Goal: Check status: Check status

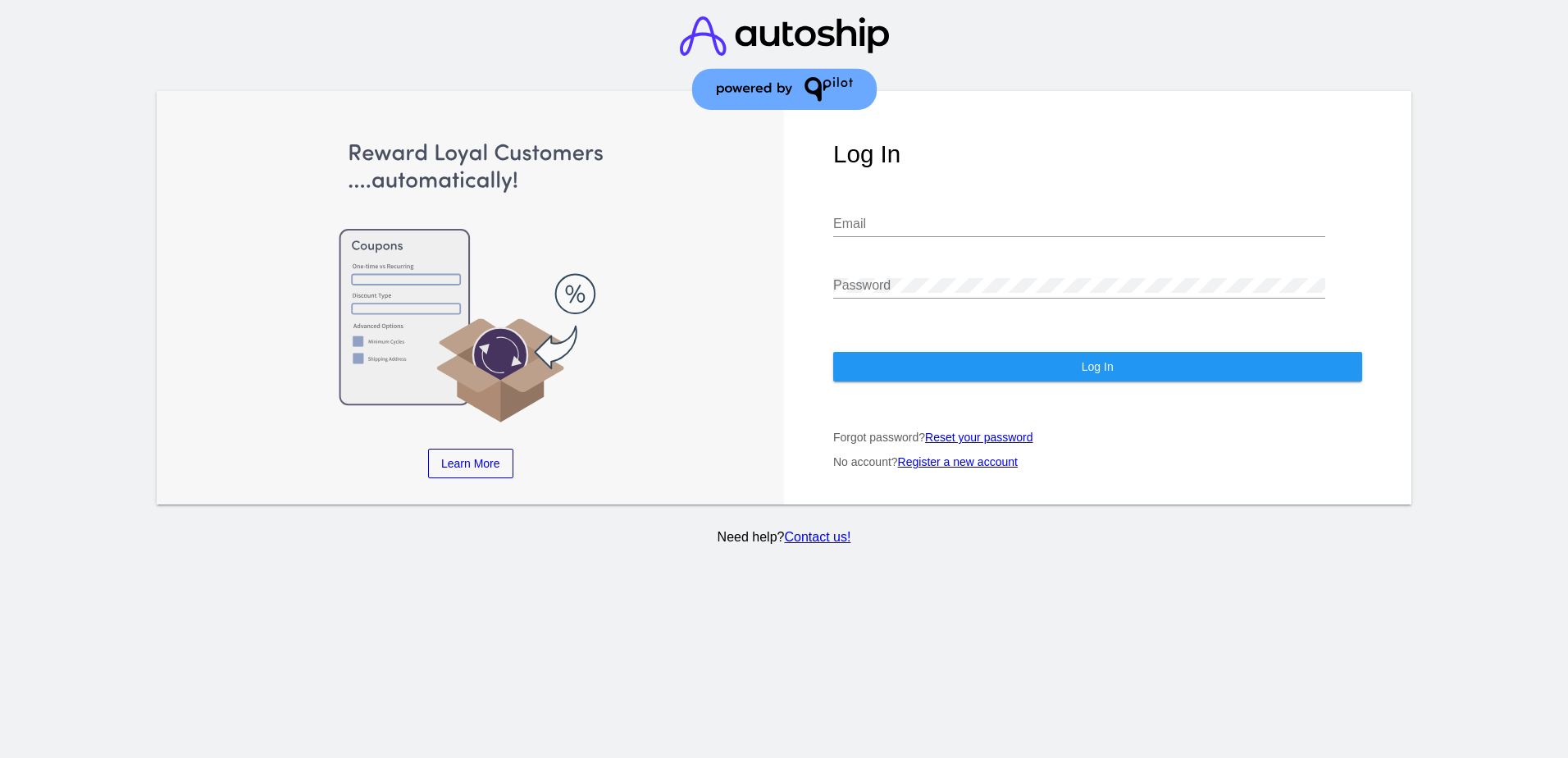
type input "[EMAIL_ADDRESS][DOMAIN_NAME]"
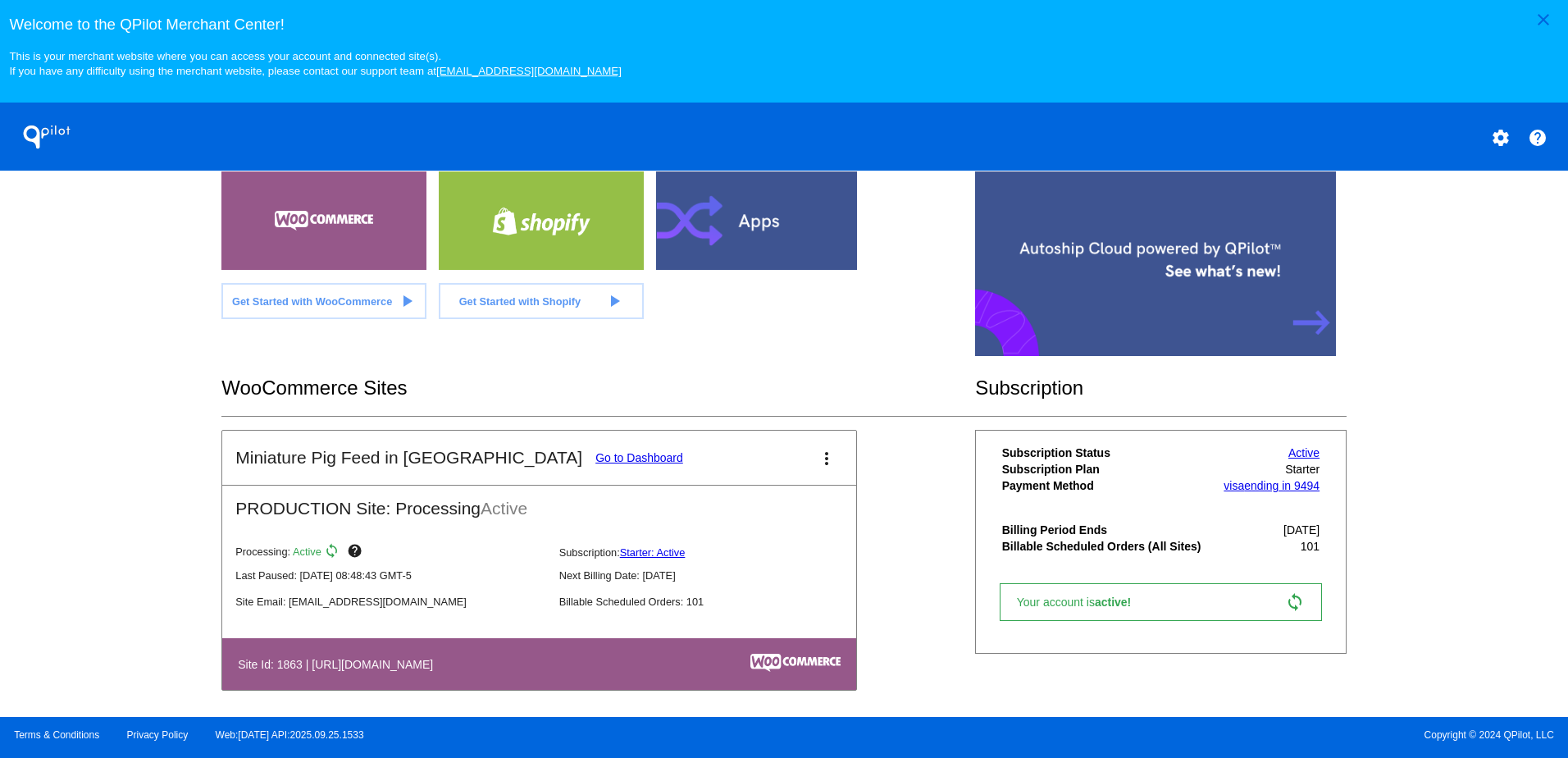
scroll to position [356, 0]
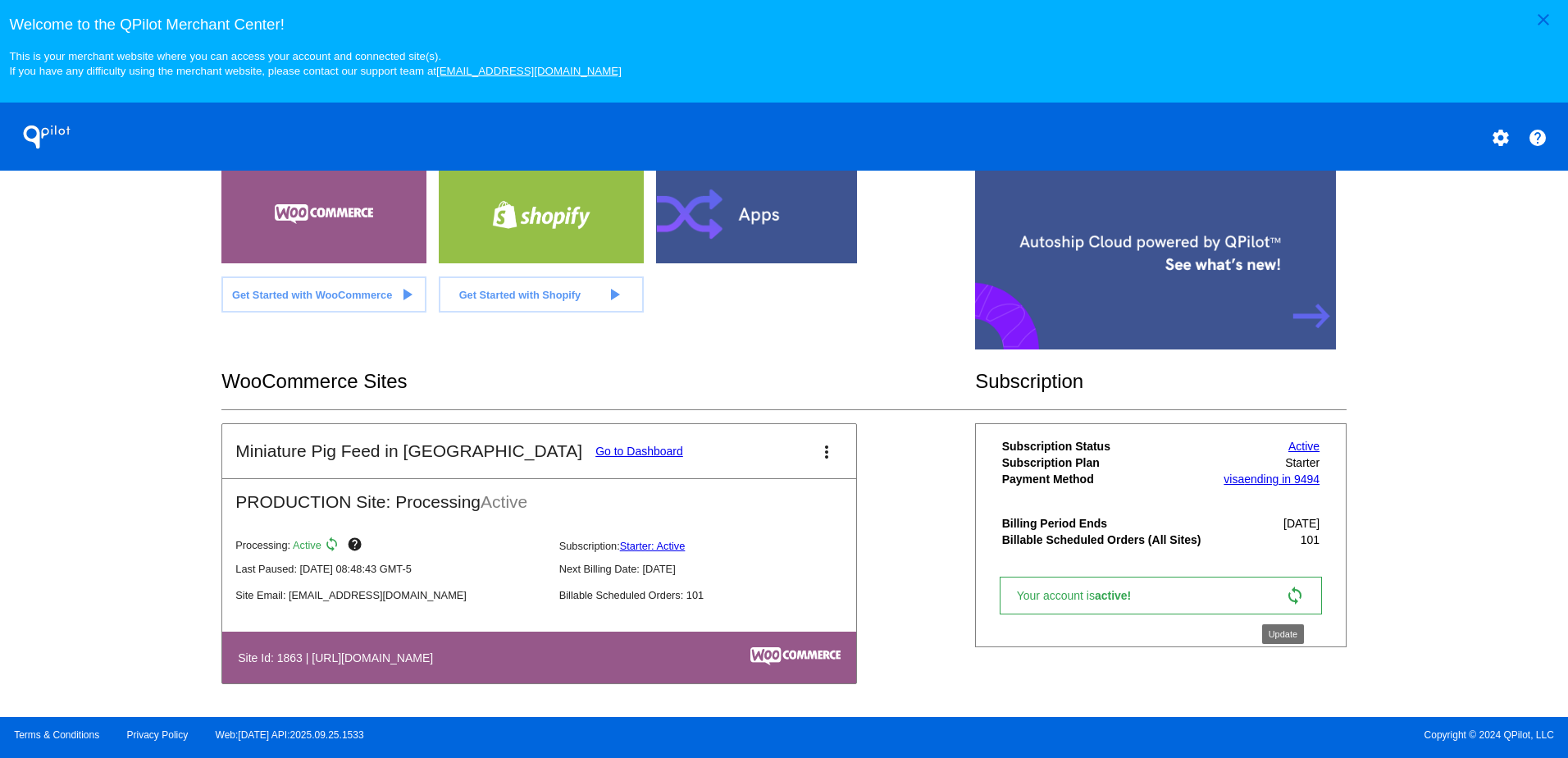
click at [1285, 603] on mat-icon "sync" at bounding box center [1295, 596] width 20 height 20
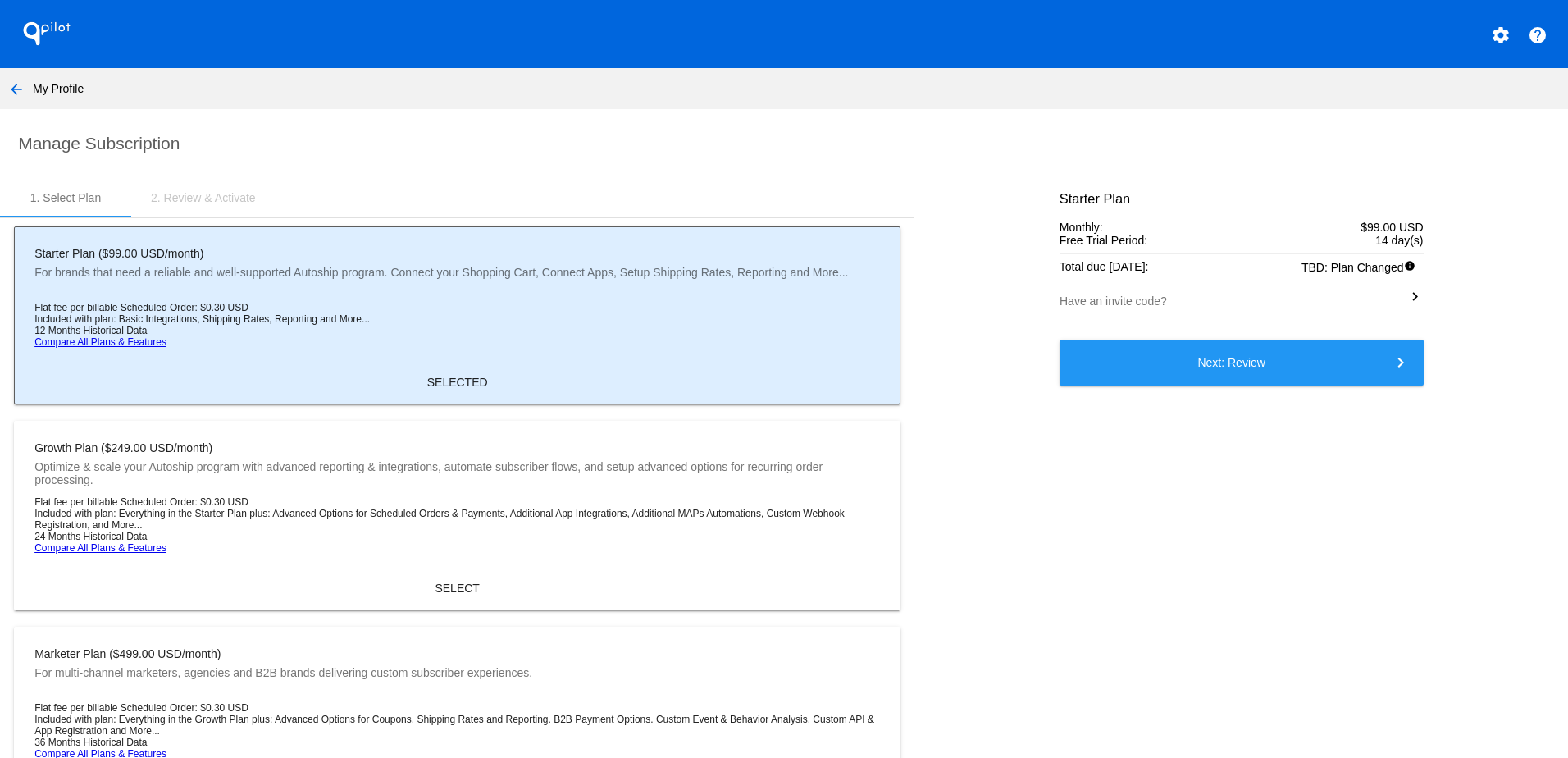
click at [203, 194] on div "2. Review & Activate" at bounding box center [204, 198] width 105 height 13
click at [20, 89] on mat-icon "arrow_back" at bounding box center [16, 89] width 20 height 20
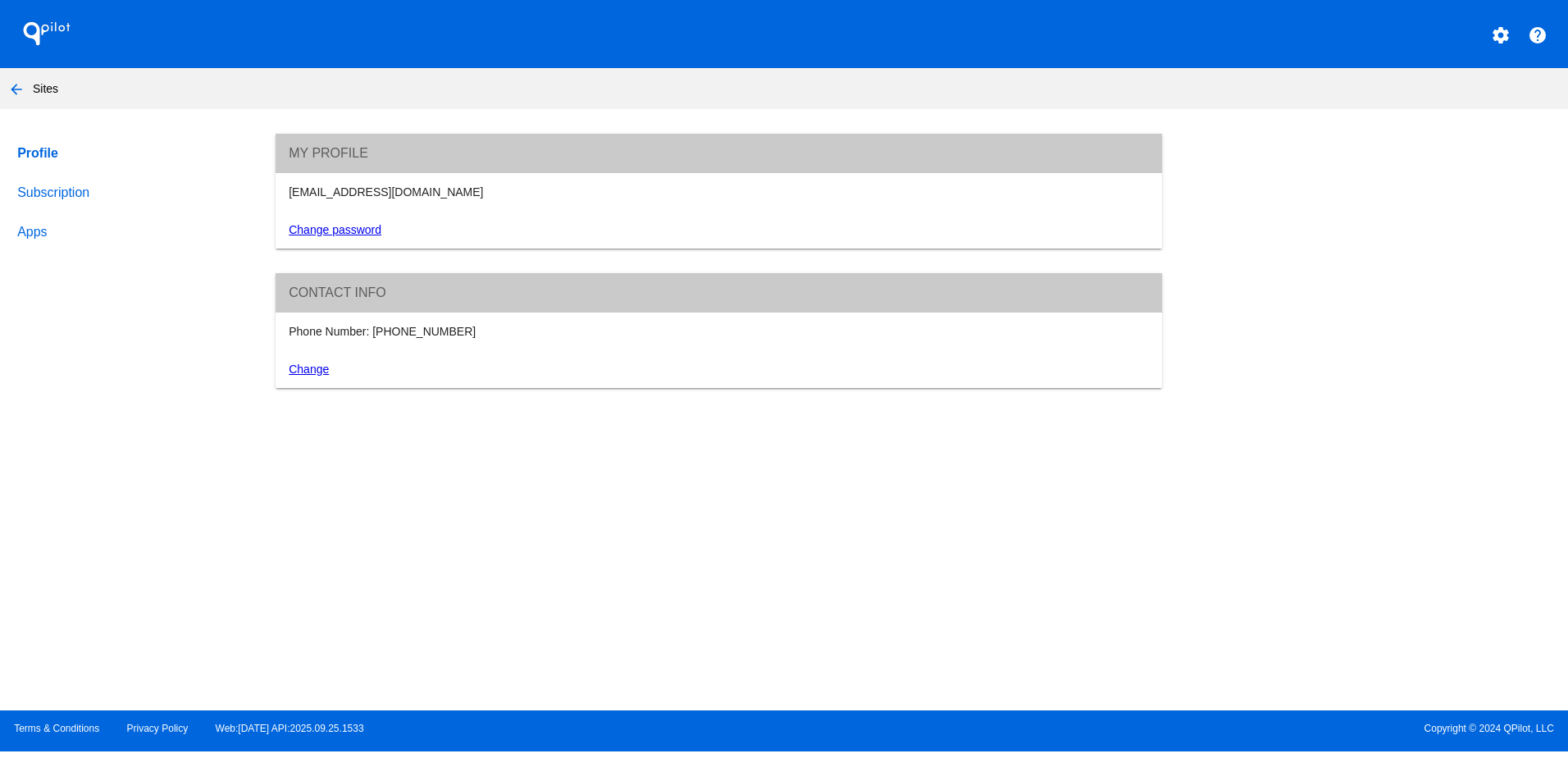
click at [56, 202] on link "Subscription" at bounding box center [131, 193] width 233 height 39
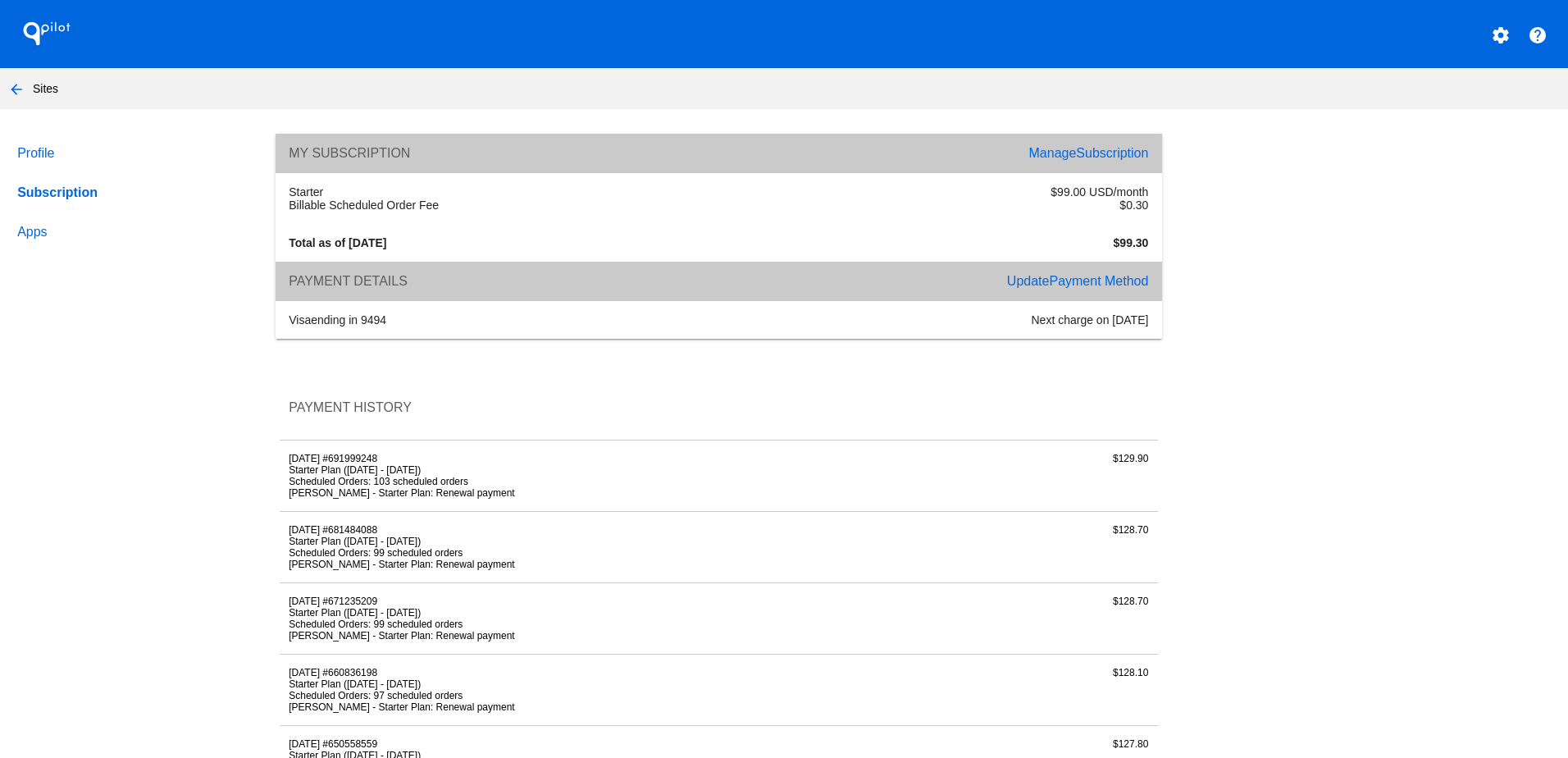
click at [31, 235] on link "Apps" at bounding box center [131, 232] width 233 height 39
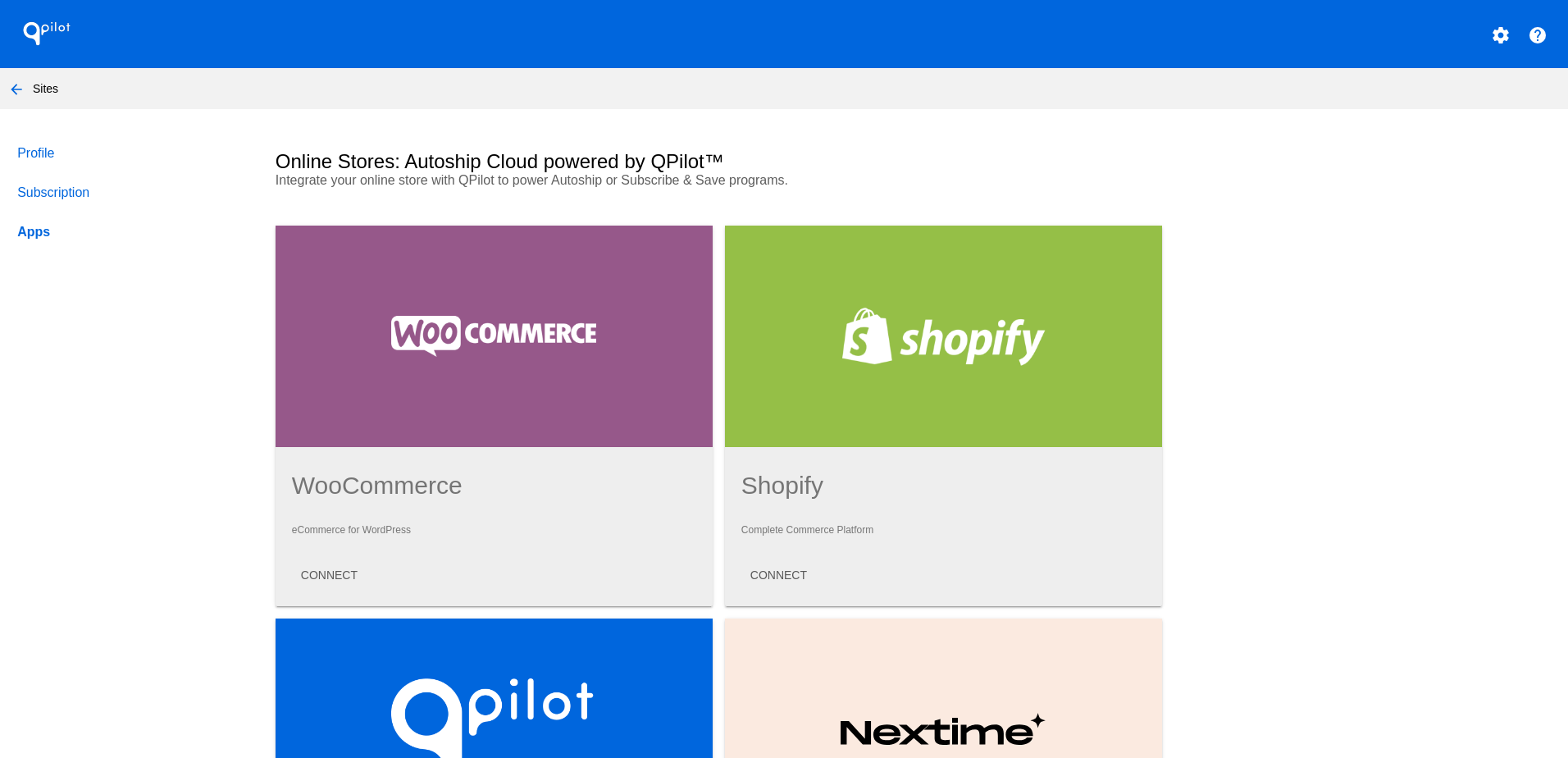
click at [39, 155] on link "Profile" at bounding box center [131, 153] width 233 height 39
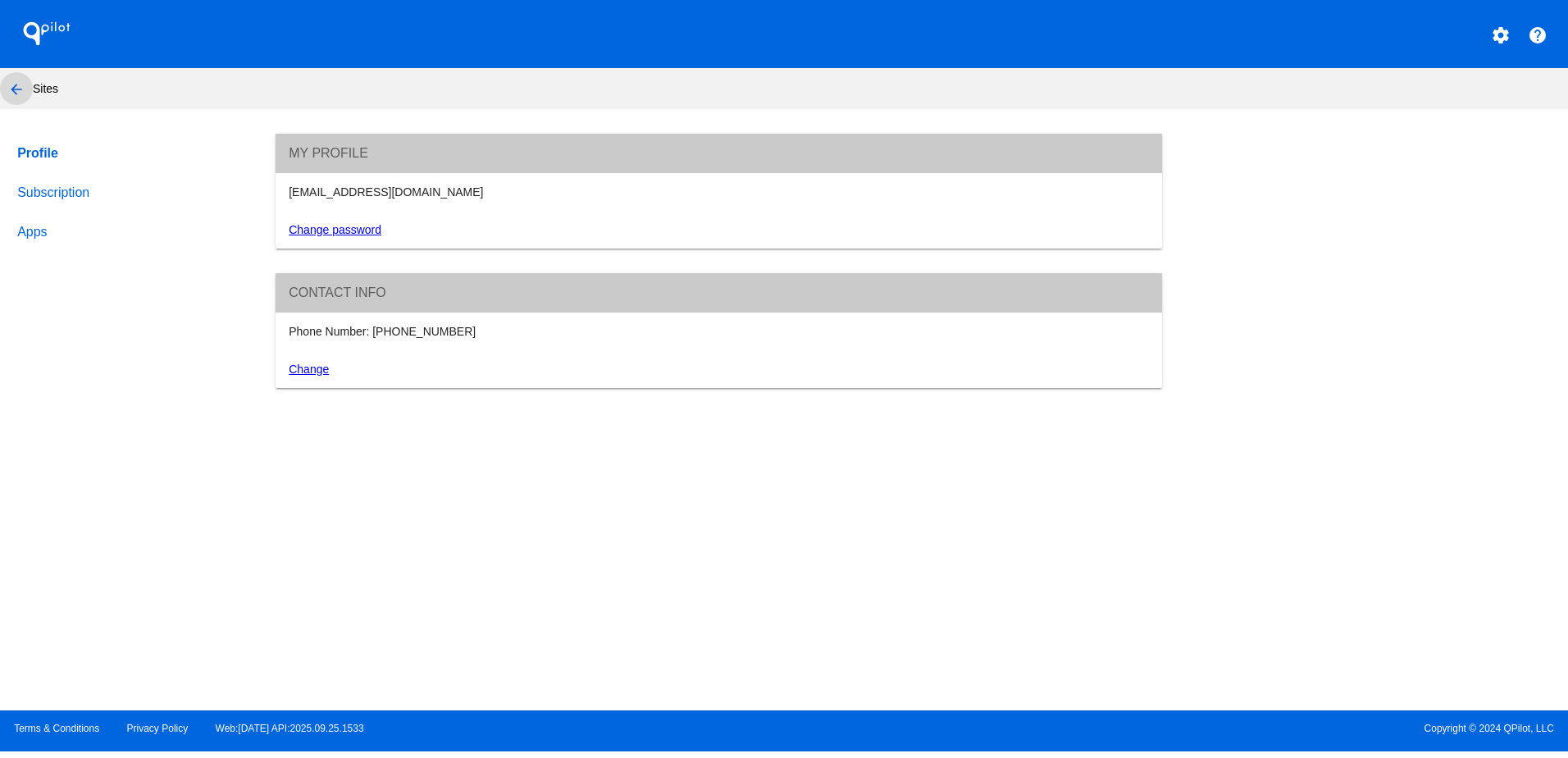
click at [12, 87] on mat-icon "arrow_back" at bounding box center [16, 89] width 20 height 20
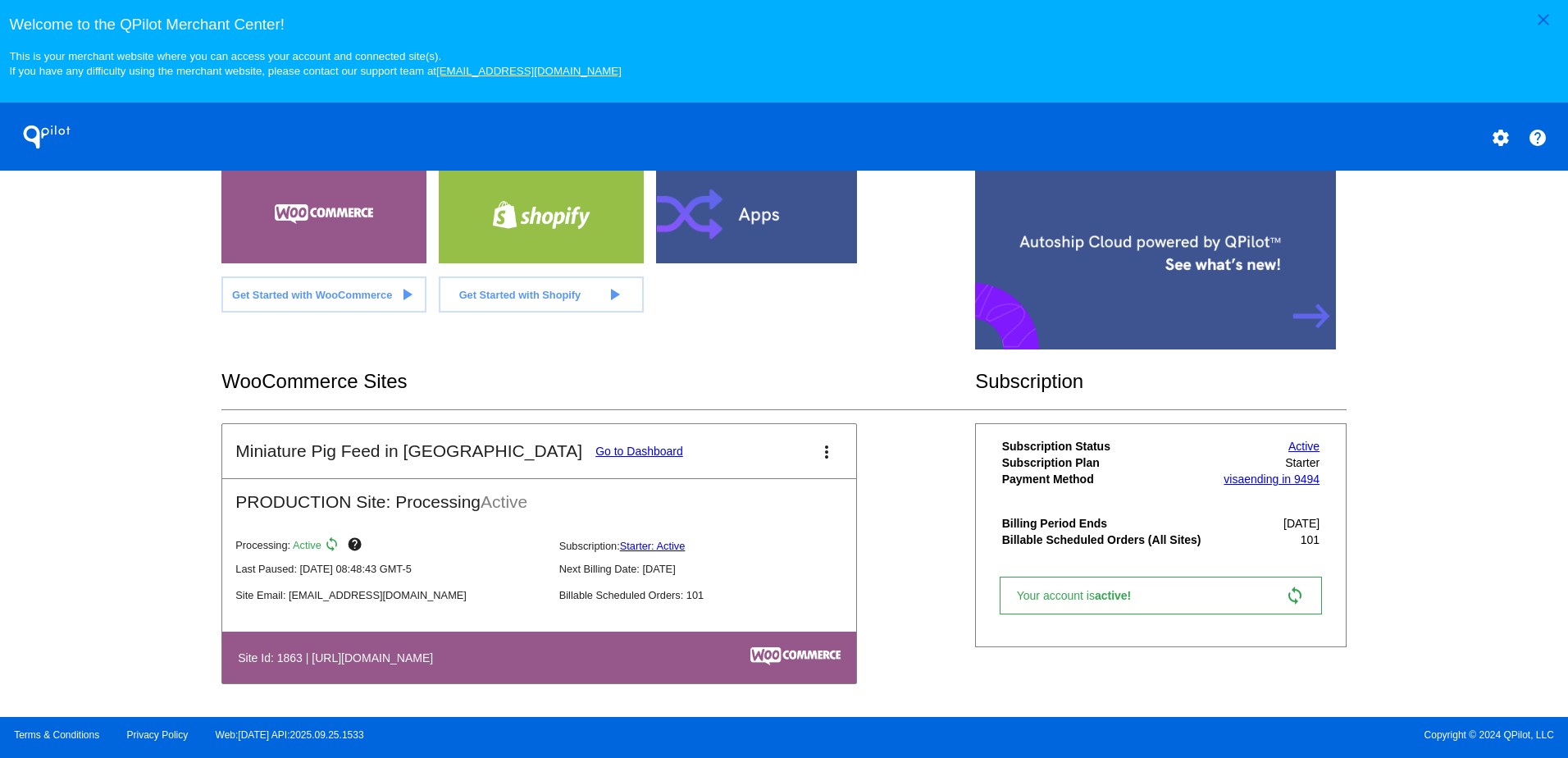
scroll to position [356, 0]
click at [596, 453] on link "Go to Dashboard" at bounding box center [639, 451] width 88 height 13
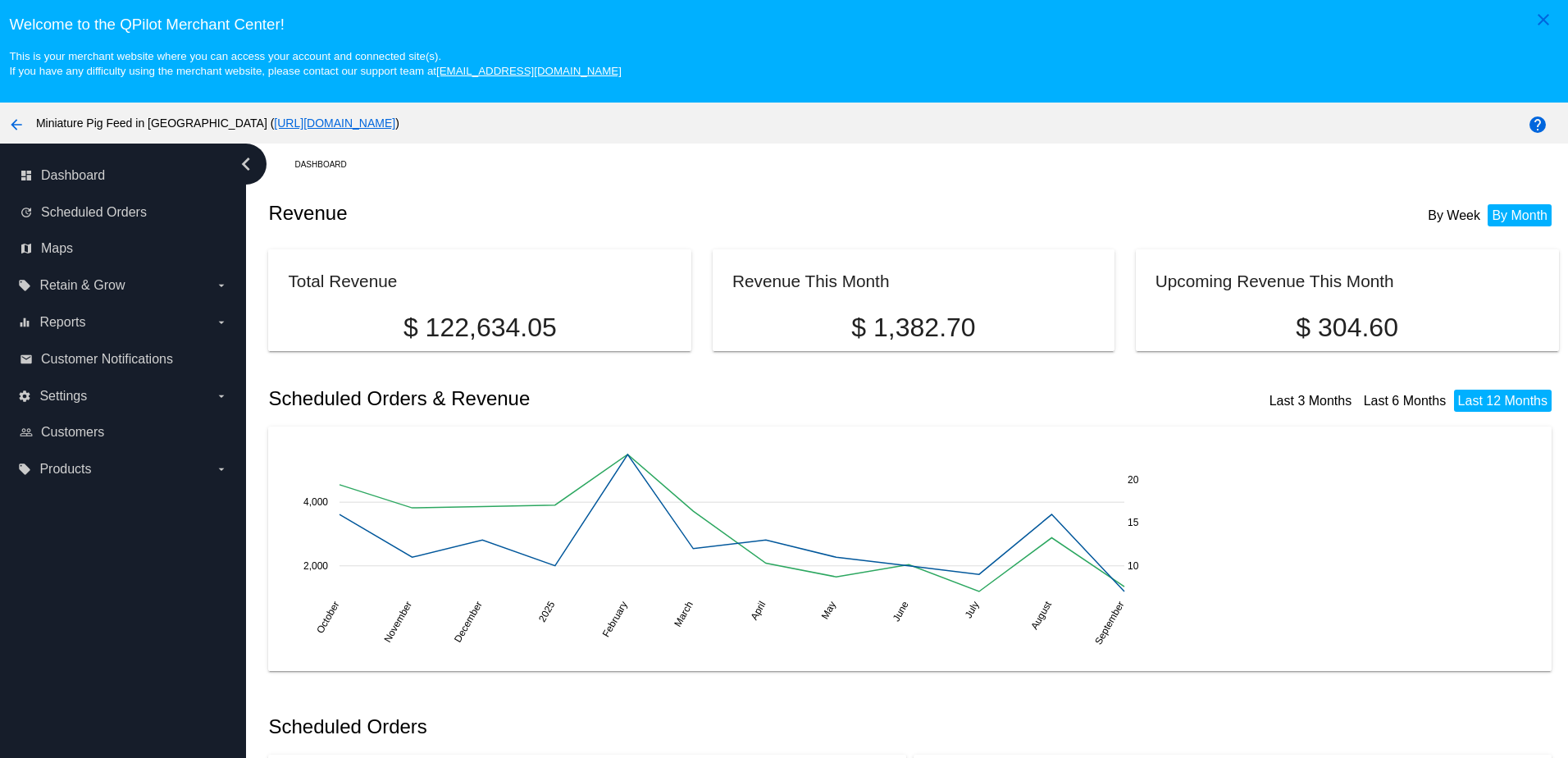
click at [1486, 407] on link "Last 12 Months" at bounding box center [1503, 401] width 90 height 14
click at [1380, 407] on link "Last 6 Months" at bounding box center [1405, 401] width 83 height 14
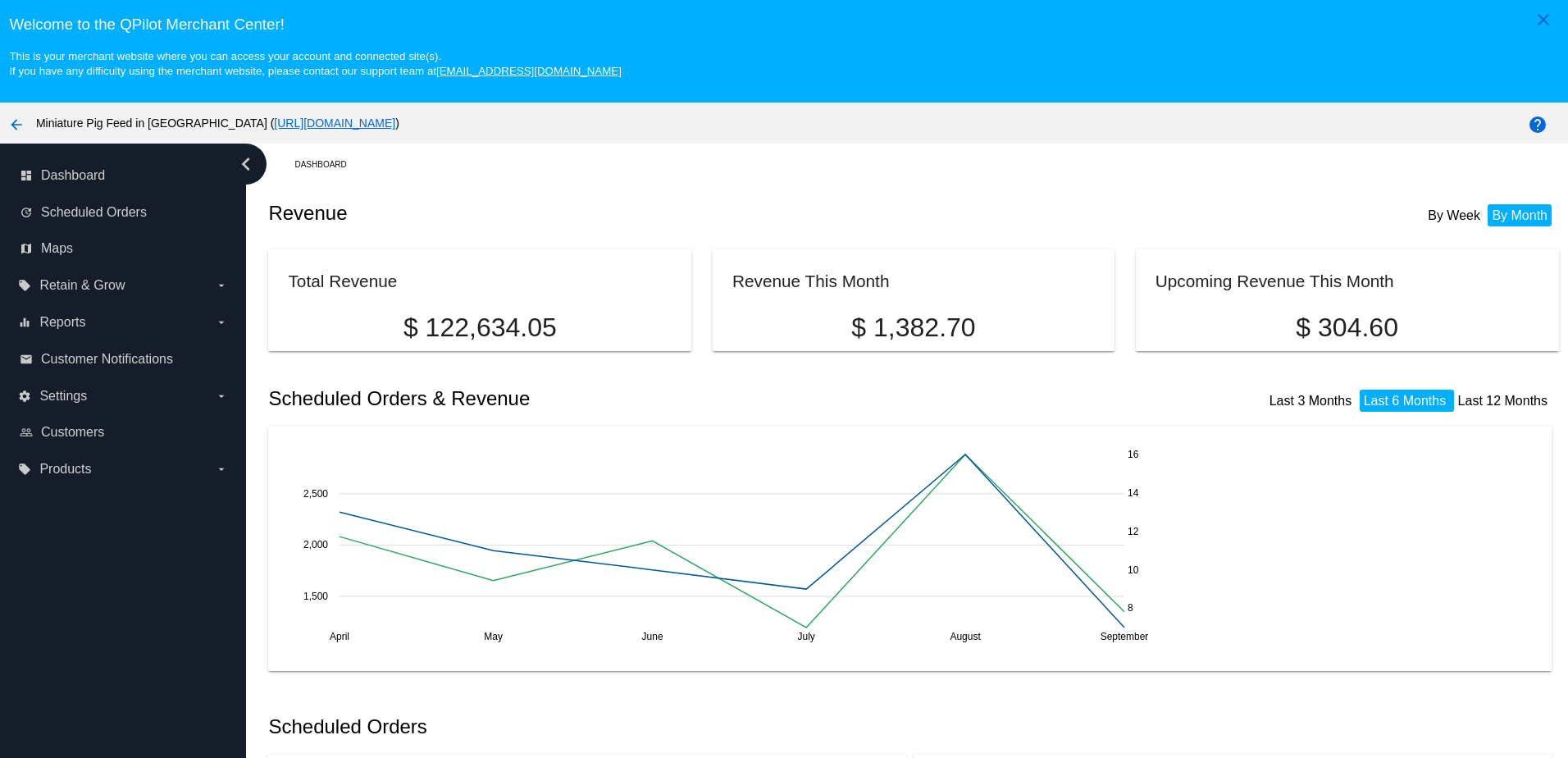
click at [1493, 407] on link "Last 12 Months" at bounding box center [1503, 401] width 90 height 14
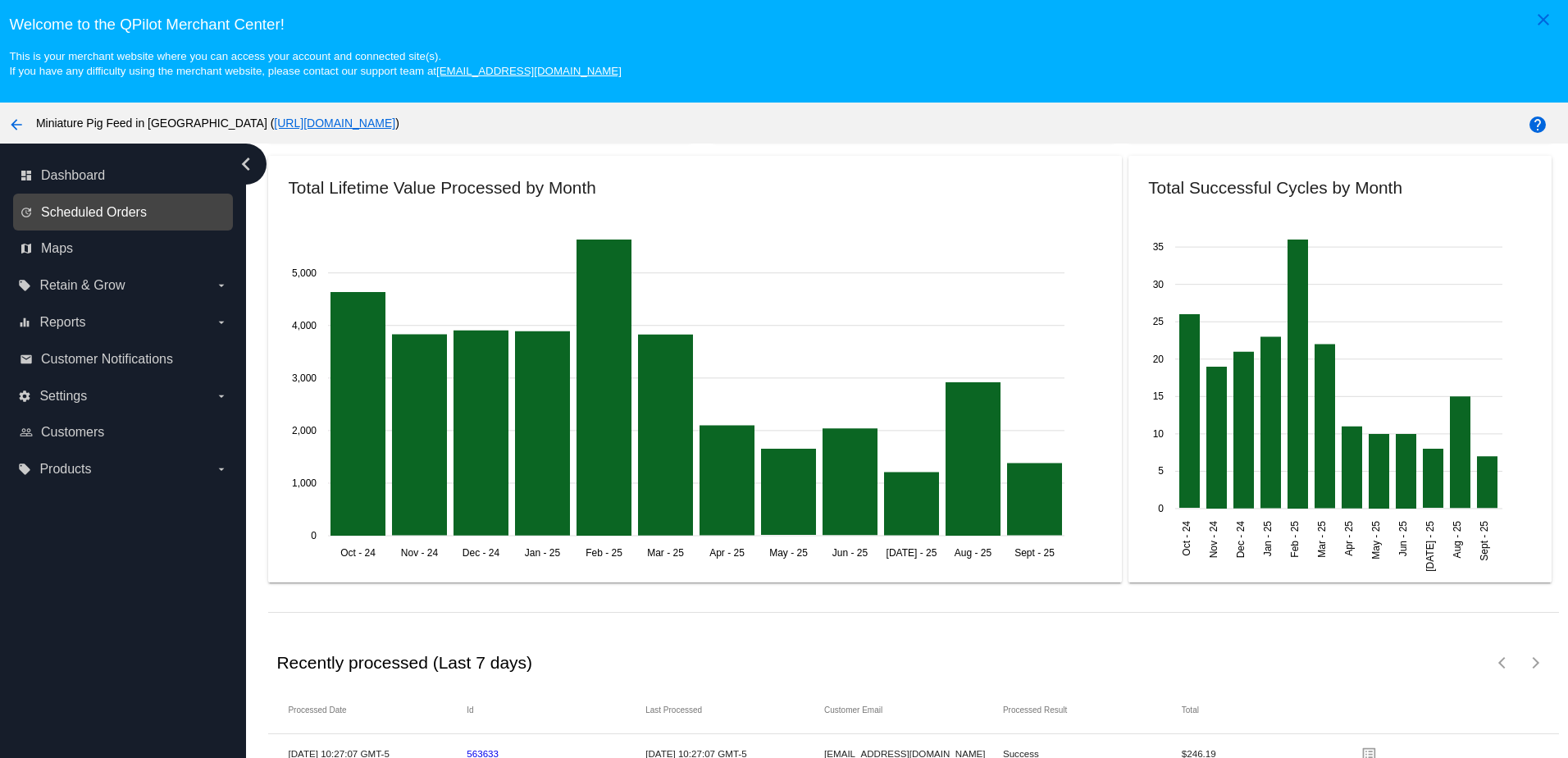
click at [131, 211] on span "Scheduled Orders" at bounding box center [93, 213] width 106 height 15
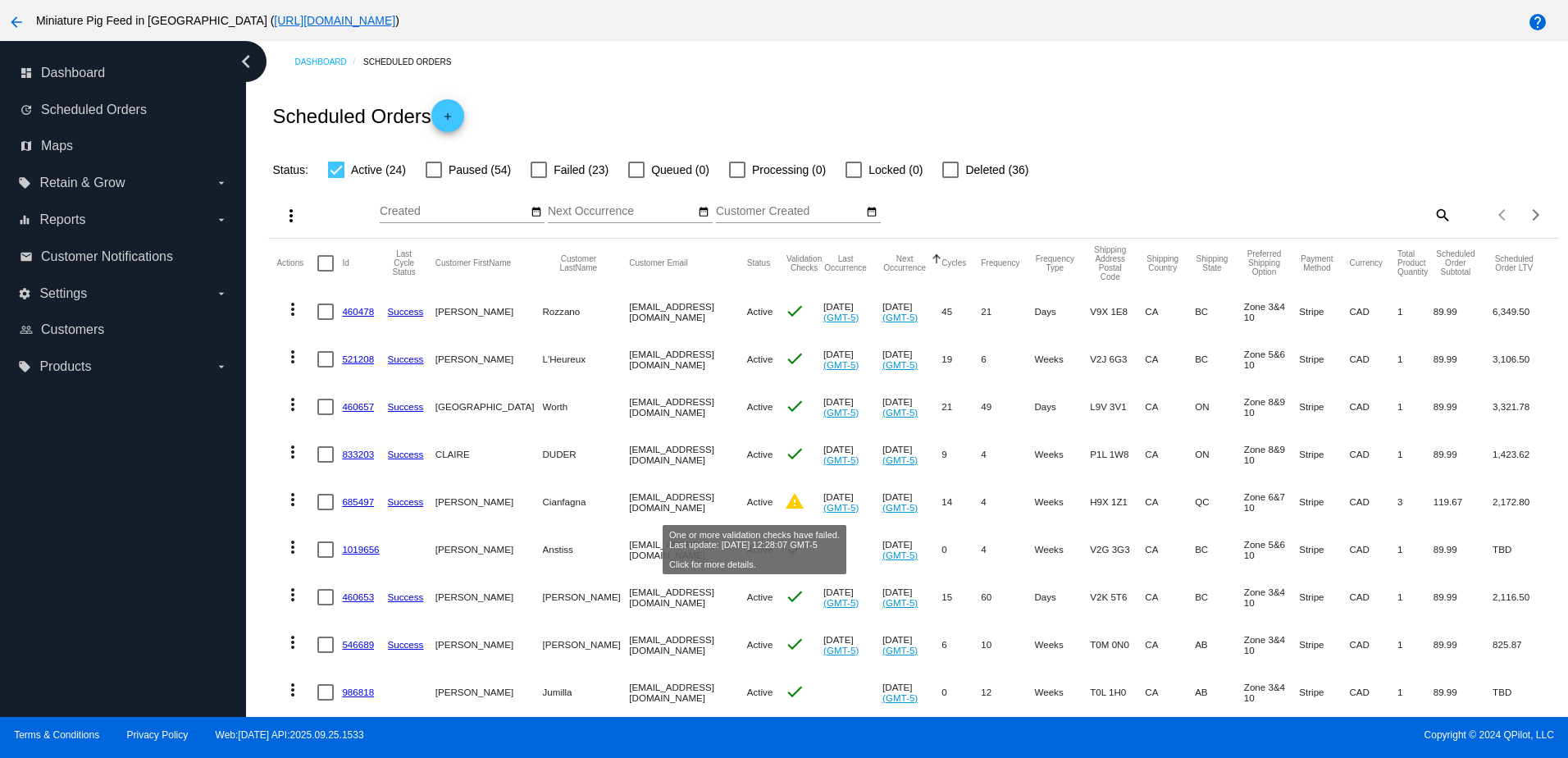
click at [785, 509] on mat-icon "warning" at bounding box center [795, 501] width 20 height 20
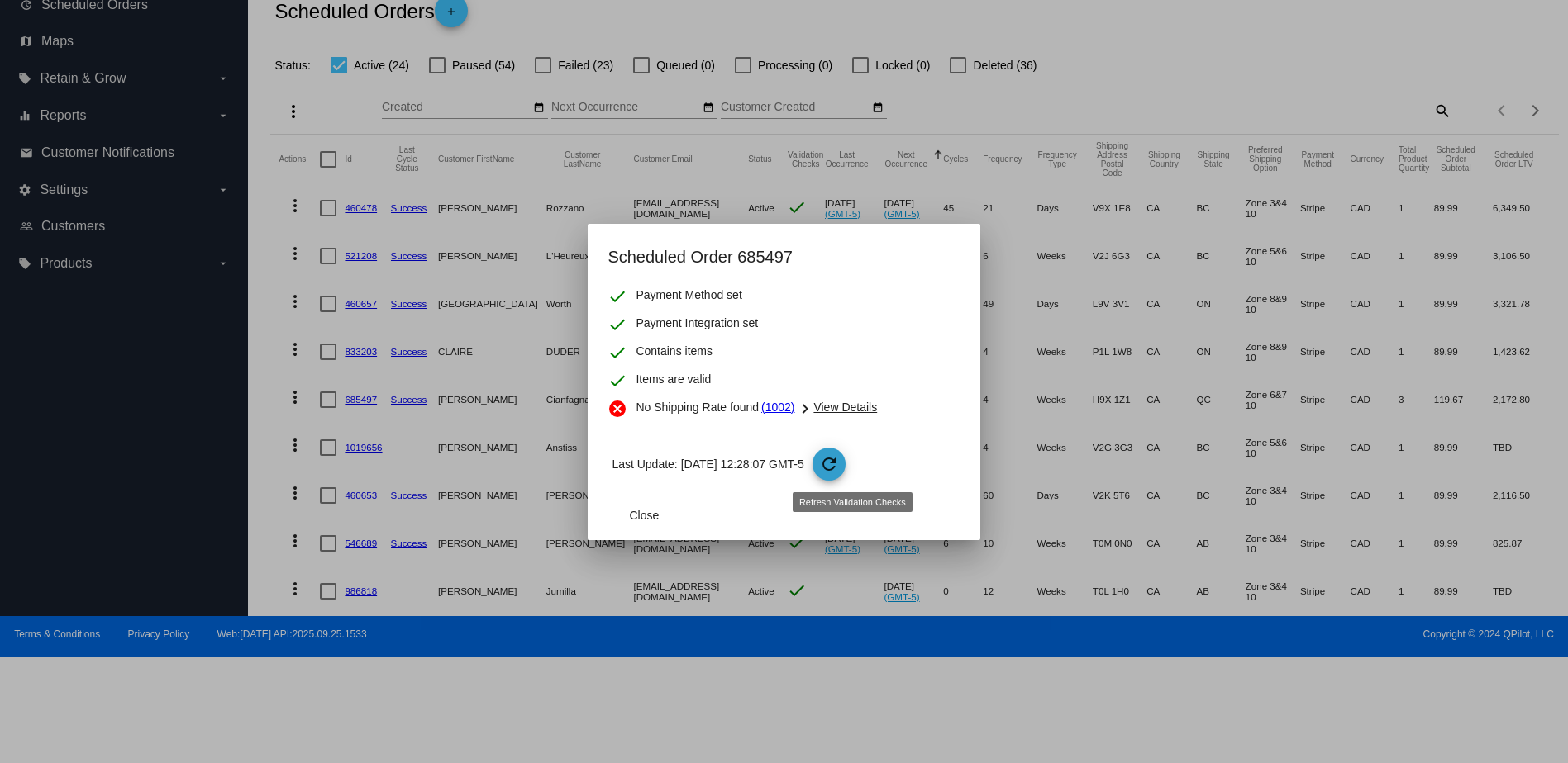
click at [839, 462] on mat-icon "refresh" at bounding box center [829, 464] width 20 height 20
click at [839, 464] on mat-icon "refresh" at bounding box center [829, 464] width 20 height 20
click at [657, 511] on span "Close" at bounding box center [643, 515] width 30 height 13
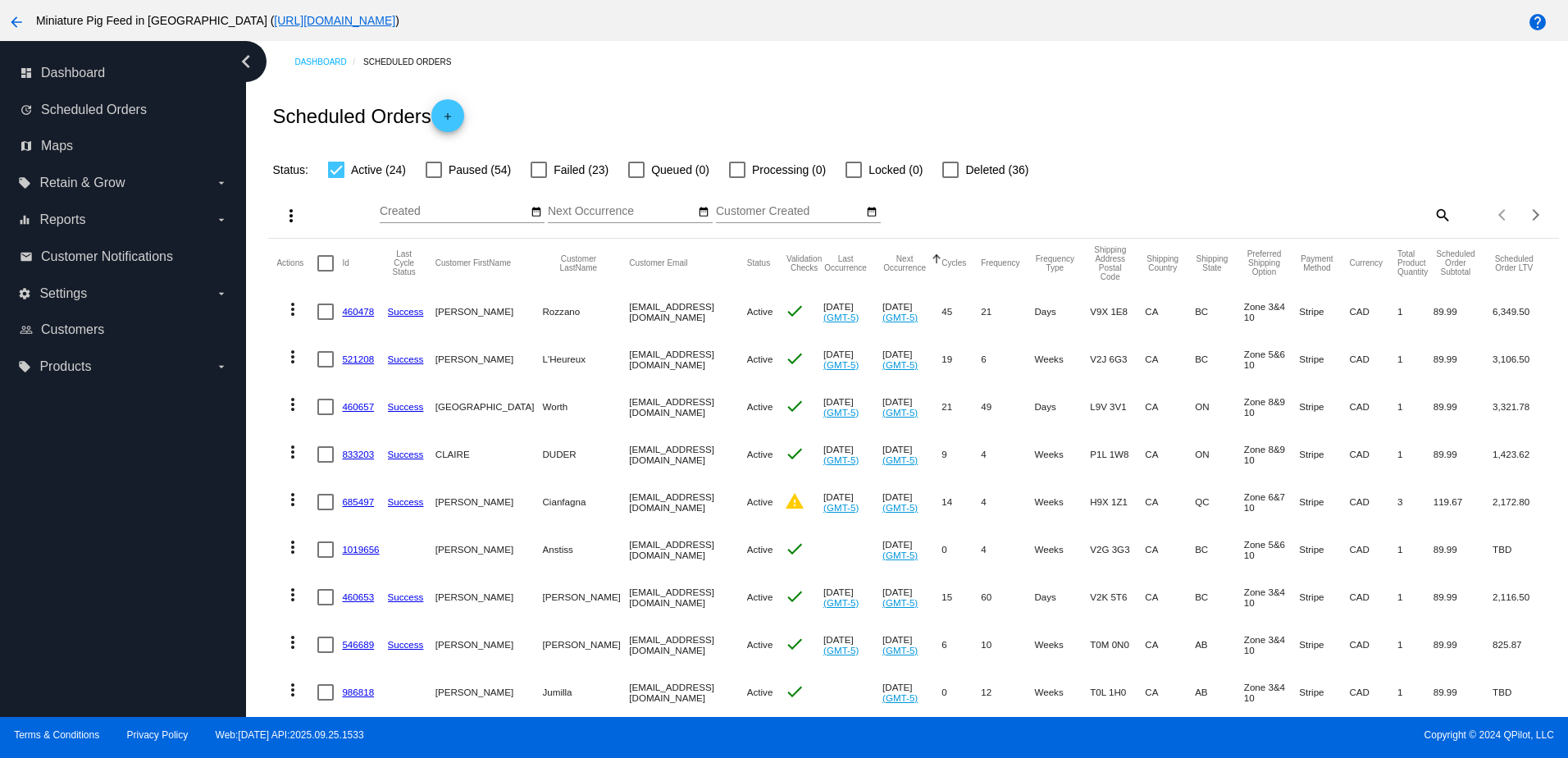
click at [358, 504] on link "685497" at bounding box center [358, 502] width 32 height 11
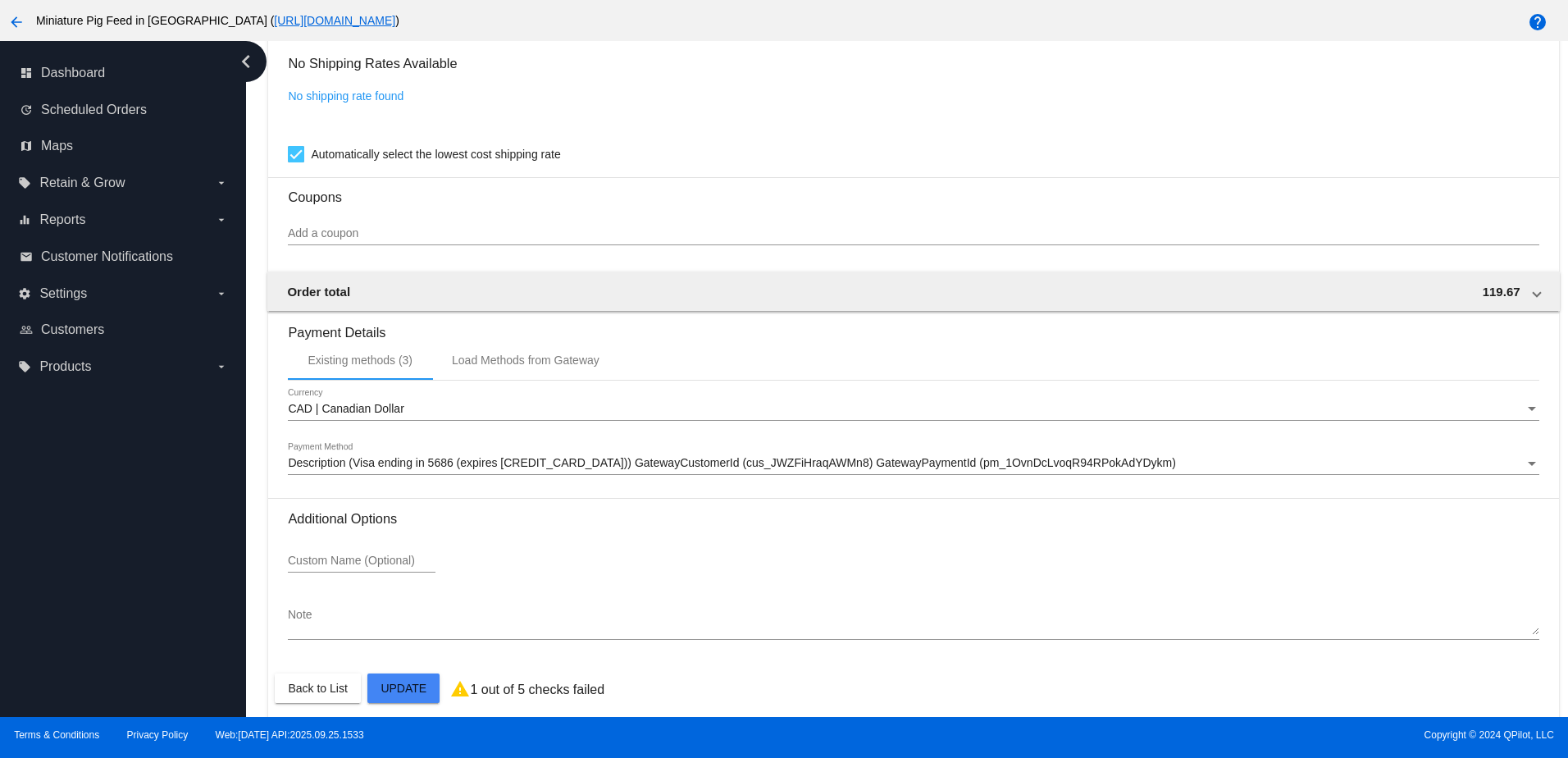
scroll to position [1461, 0]
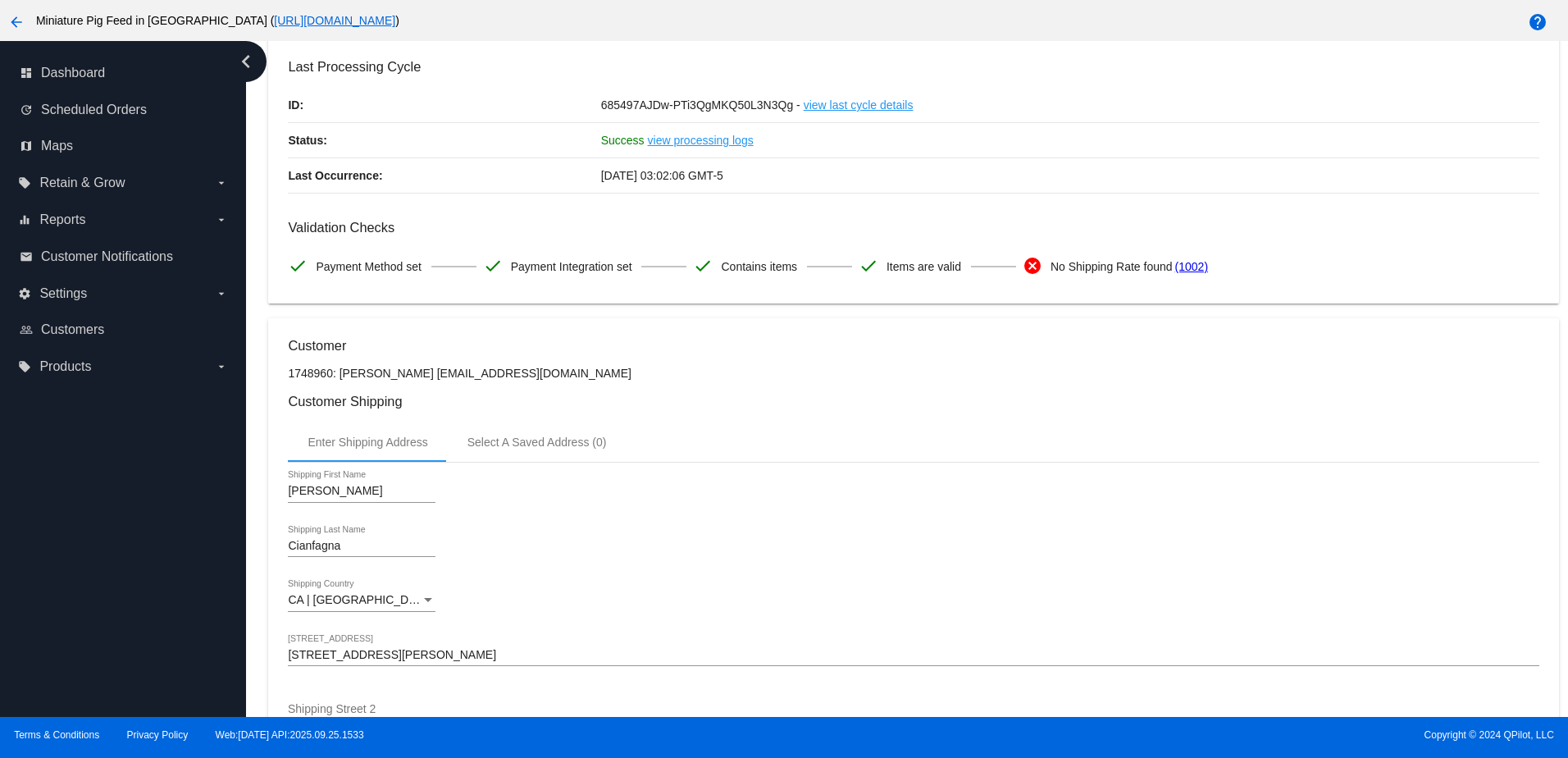
scroll to position [66, 0]
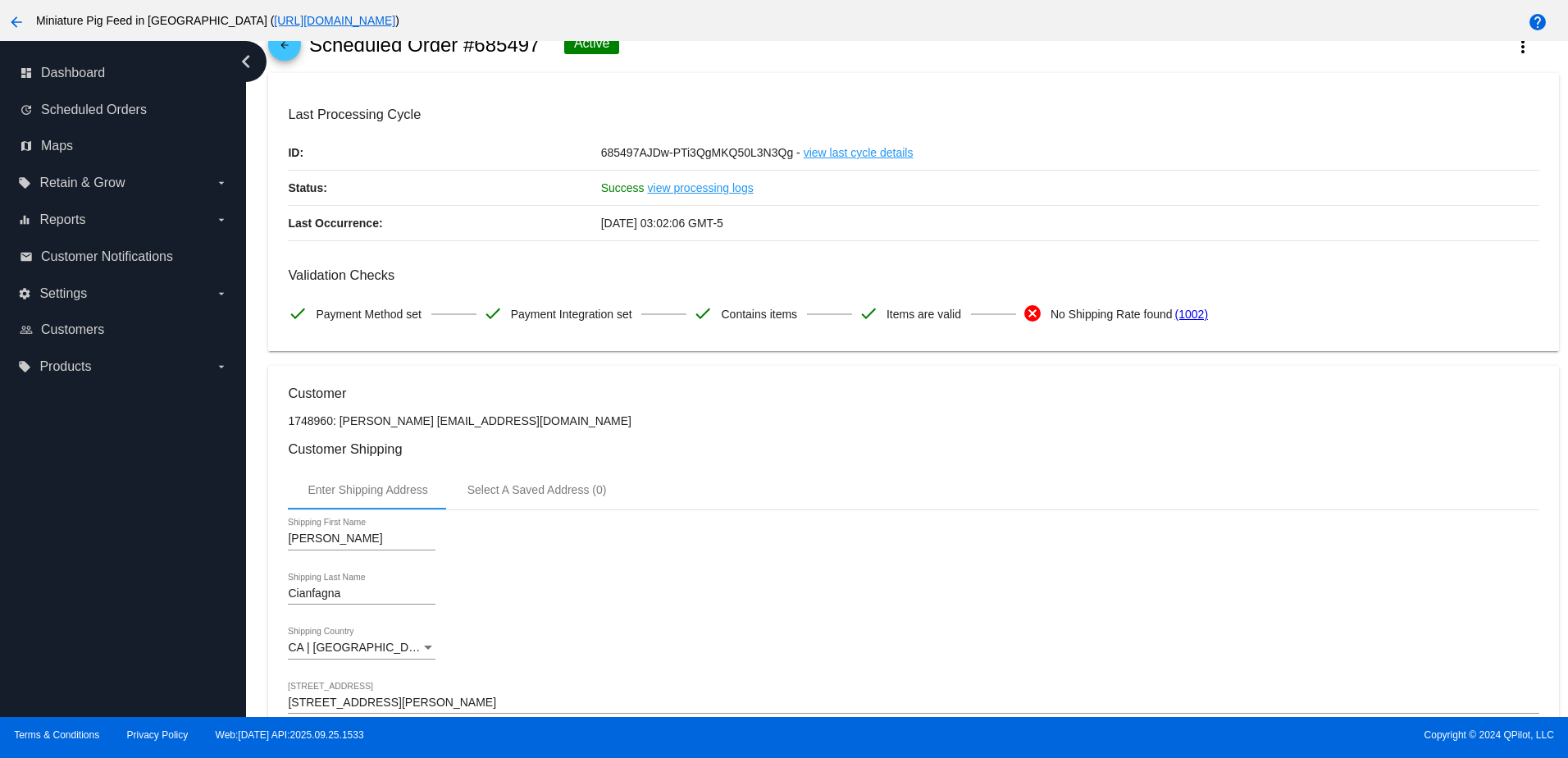
click at [1191, 311] on link "(1002)" at bounding box center [1192, 314] width 33 height 35
